Goal: Task Accomplishment & Management: Use online tool/utility

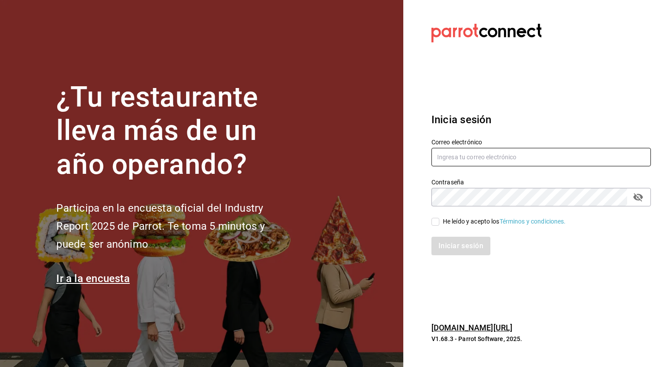
type input "[EMAIL_ADDRESS][DOMAIN_NAME]"
click at [438, 220] on input "He leído y acepto los Términos y condiciones." at bounding box center [436, 222] width 8 height 8
checkbox input "true"
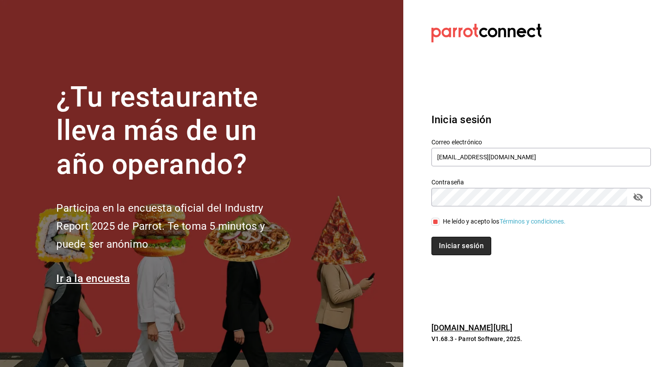
click at [463, 249] on button "Iniciar sesión" at bounding box center [462, 246] width 60 height 18
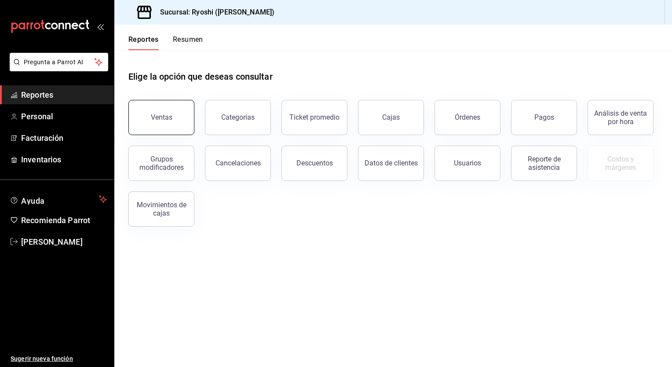
click at [172, 119] on button "Ventas" at bounding box center [161, 117] width 66 height 35
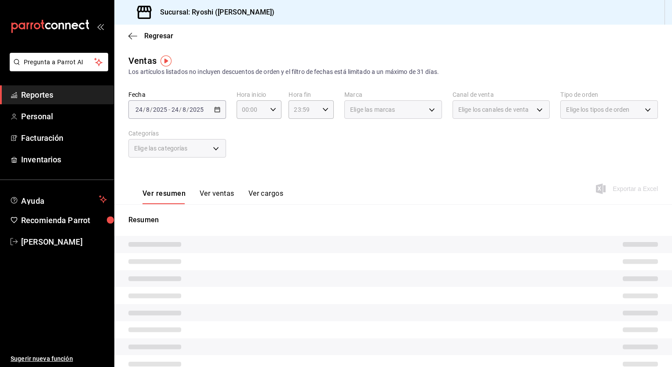
click at [220, 114] on div "2025-08-24 24 / 8 / 2025 - 2025-08-24 24 / 8 / 2025" at bounding box center [177, 109] width 98 height 18
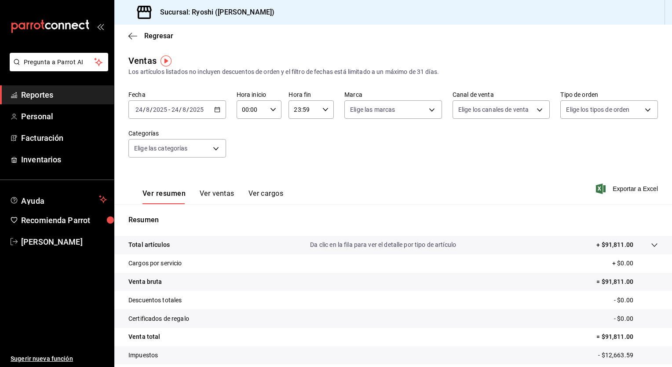
click at [218, 107] on icon "button" at bounding box center [217, 109] width 6 height 6
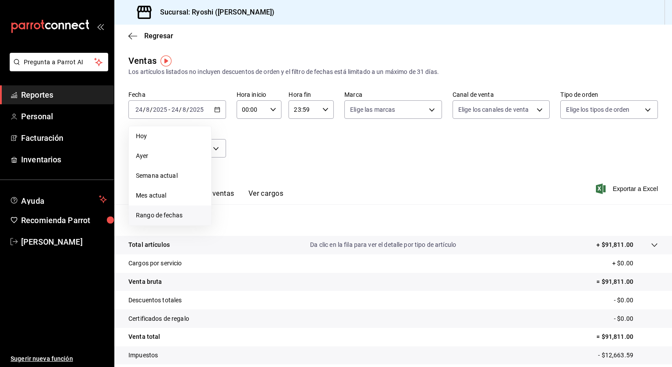
click at [157, 221] on li "Rango de fechas" at bounding box center [170, 215] width 82 height 20
click at [182, 142] on li "Hoy" at bounding box center [170, 136] width 82 height 20
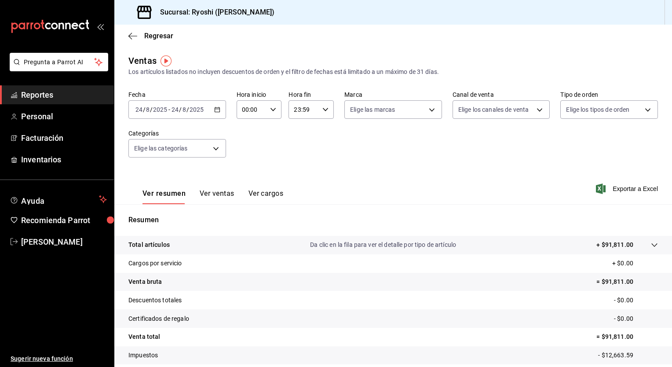
click at [217, 110] on icon "button" at bounding box center [217, 109] width 6 height 6
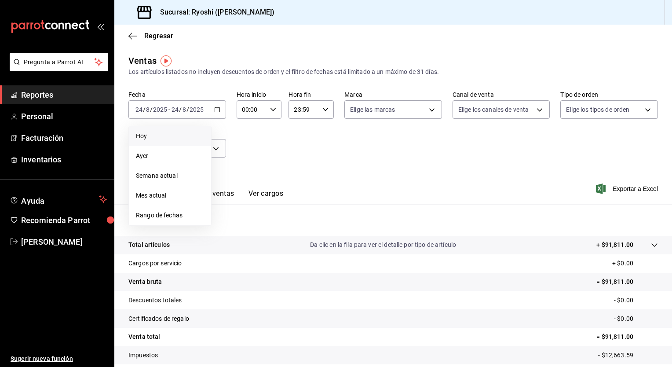
click at [155, 136] on span "Hoy" at bounding box center [170, 136] width 68 height 9
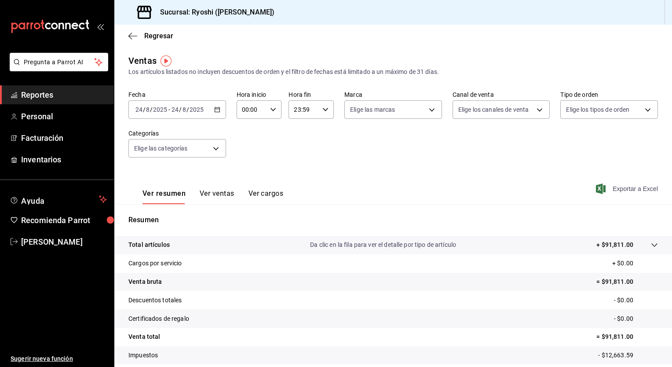
click at [604, 188] on span "Exportar a Excel" at bounding box center [628, 188] width 60 height 11
